Goal: Navigation & Orientation: Find specific page/section

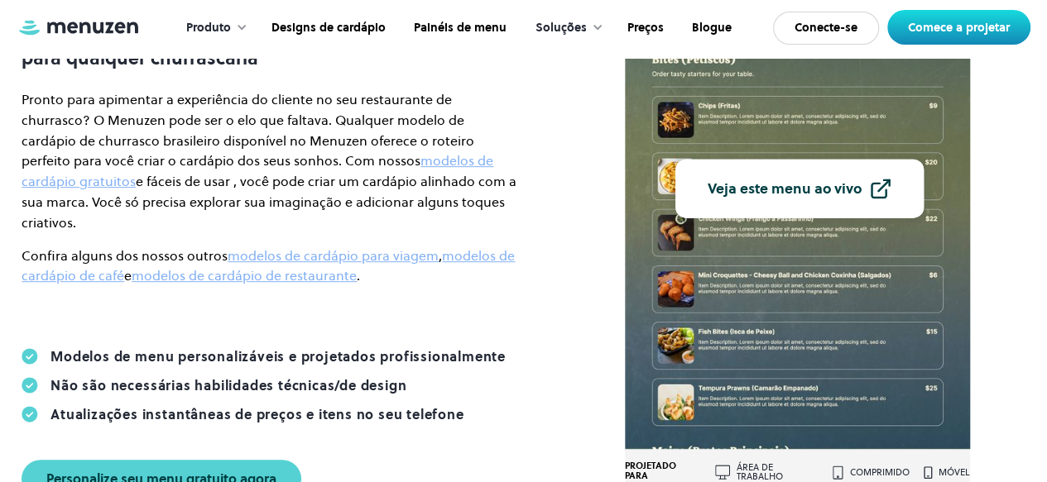
scroll to position [243, 0]
click at [822, 189] on font "Veja este menu ao vivo" at bounding box center [784, 190] width 154 height 20
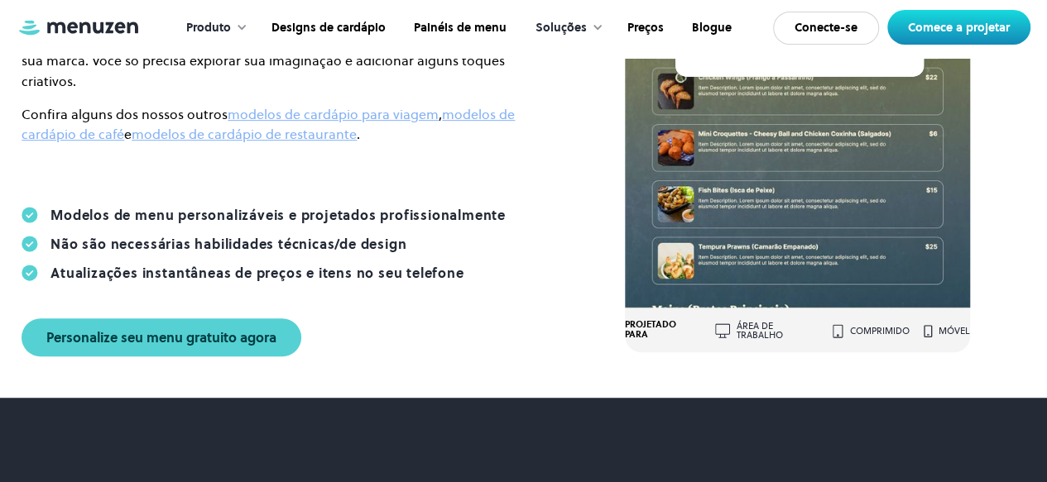
scroll to position [0, 0]
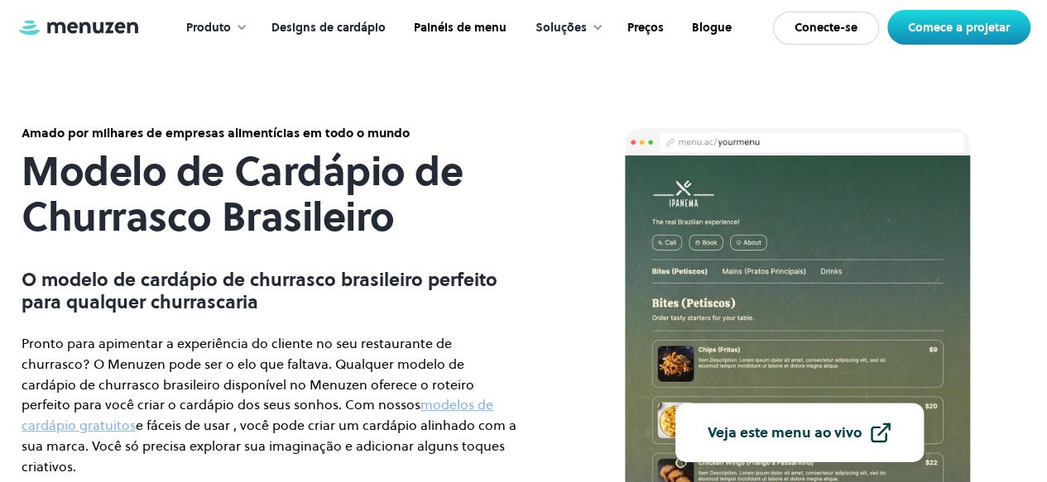
click at [334, 26] on font "Designs de cardápio" at bounding box center [328, 27] width 114 height 17
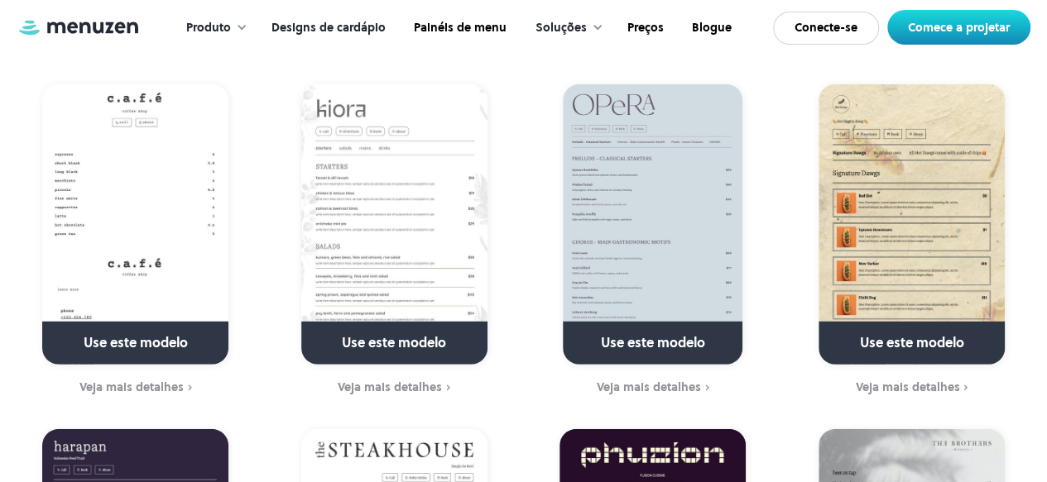
scroll to position [2257, 0]
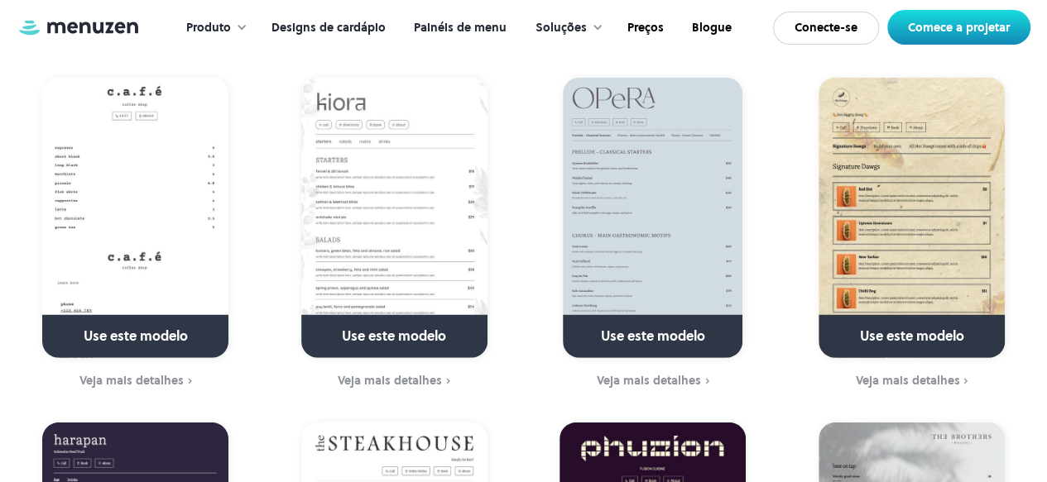
click at [483, 33] on font "Painéis de menu" at bounding box center [460, 27] width 93 height 17
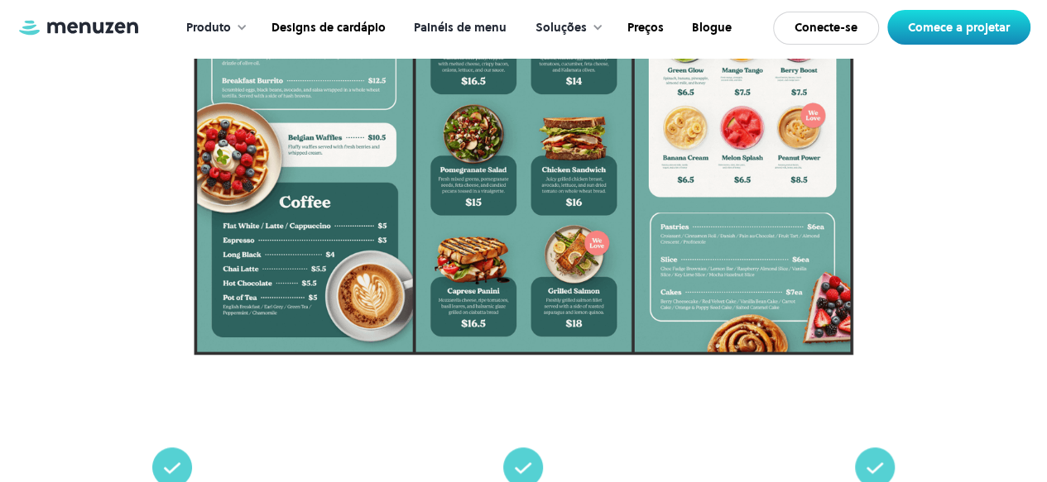
scroll to position [564, 0]
click at [463, 24] on font "Painéis de menu" at bounding box center [460, 27] width 93 height 17
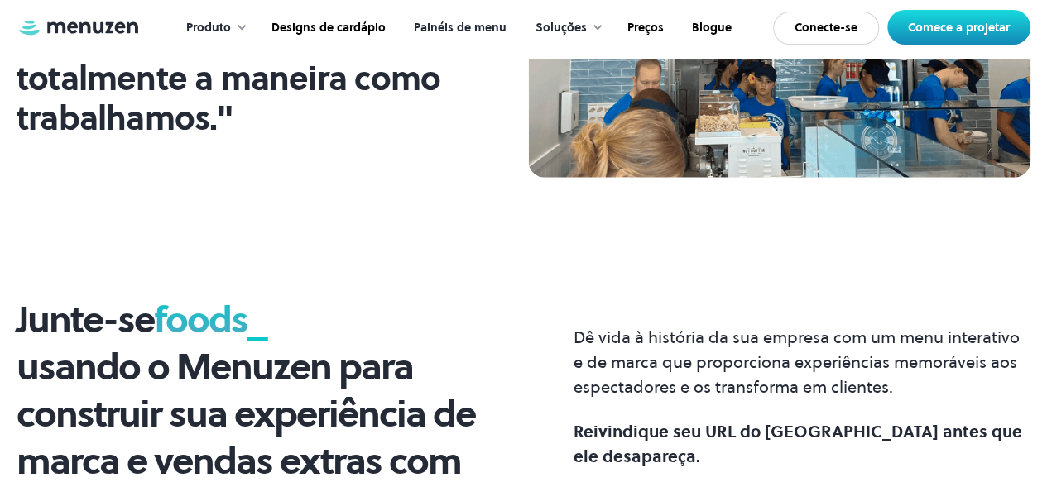
scroll to position [1879, 0]
